Goal: Task Accomplishment & Management: Manage account settings

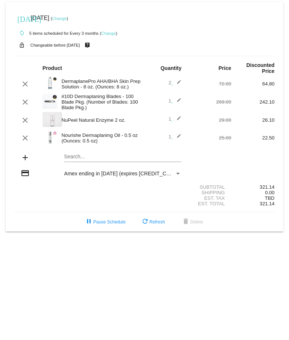
click at [106, 34] on link "Change" at bounding box center [108, 33] width 14 height 4
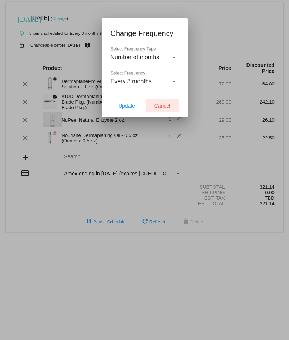
click at [166, 106] on span "Cancel" at bounding box center [162, 106] width 16 height 6
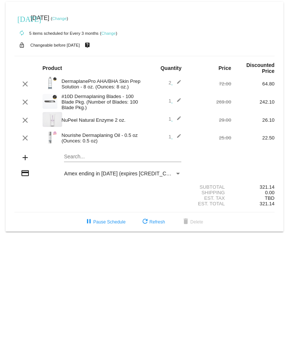
click at [178, 136] on mat-icon "edit" at bounding box center [177, 138] width 9 height 9
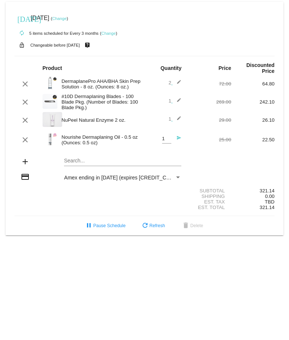
click at [178, 138] on mat-icon "send" at bounding box center [177, 140] width 9 height 9
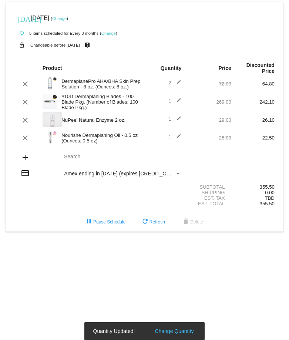
click at [180, 137] on mat-icon "edit" at bounding box center [177, 138] width 9 height 9
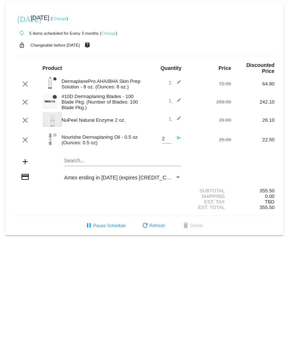
type input "2"
click at [168, 138] on input "2" at bounding box center [166, 139] width 9 height 6
click at [180, 137] on mat-icon "send" at bounding box center [177, 140] width 9 height 9
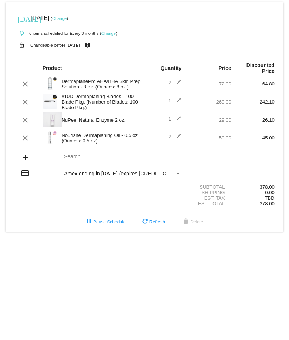
click at [179, 137] on mat-icon "edit" at bounding box center [177, 138] width 9 height 9
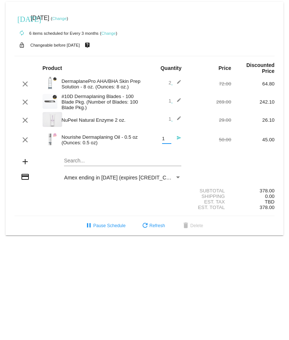
type input "1"
click at [167, 140] on input "1" at bounding box center [166, 139] width 9 height 6
click at [192, 147] on div "clear Nourishe Dermaplaning Oil - 0.5 oz (Ounces: 0.5 oz) 1 Quantity send 50.00…" at bounding box center [144, 140] width 260 height 20
click at [178, 138] on mat-icon "send" at bounding box center [177, 140] width 9 height 9
